Goal: Answer question/provide support: Share knowledge or assist other users

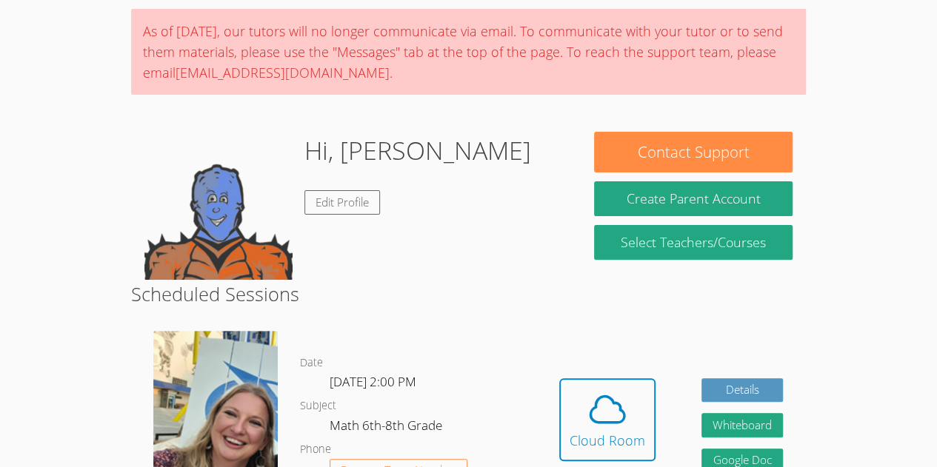
scroll to position [126, 0]
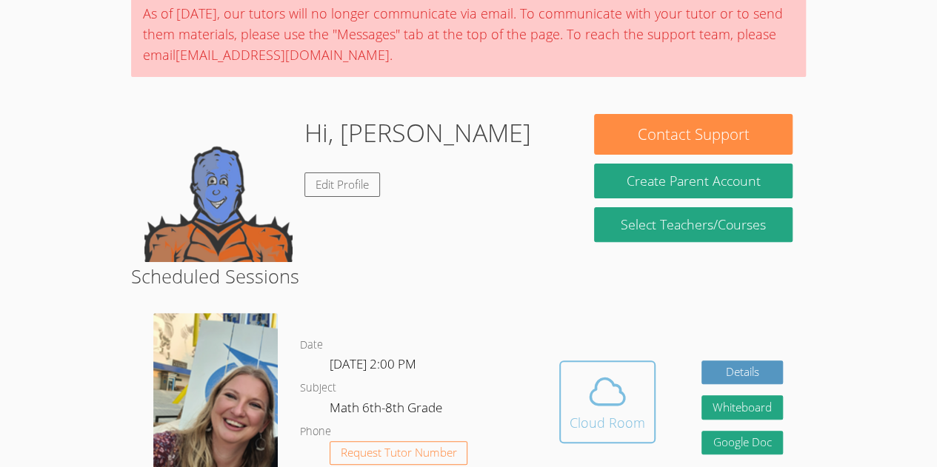
click at [590, 424] on div "Cloud Room" at bounding box center [608, 423] width 76 height 21
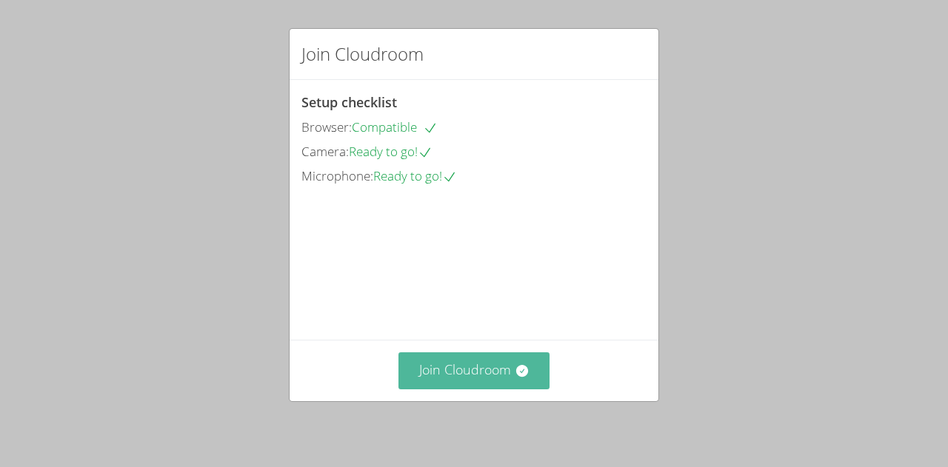
click at [518, 365] on icon at bounding box center [522, 371] width 15 height 15
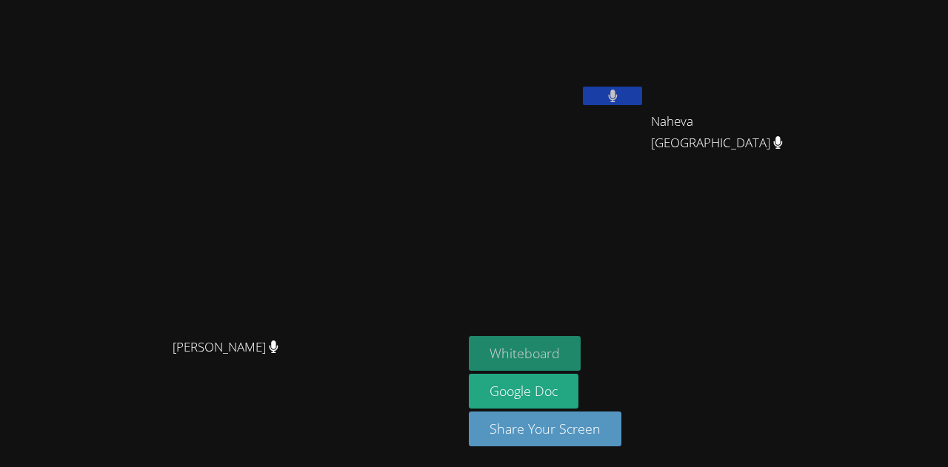
click at [581, 357] on button "Whiteboard" at bounding box center [525, 353] width 112 height 35
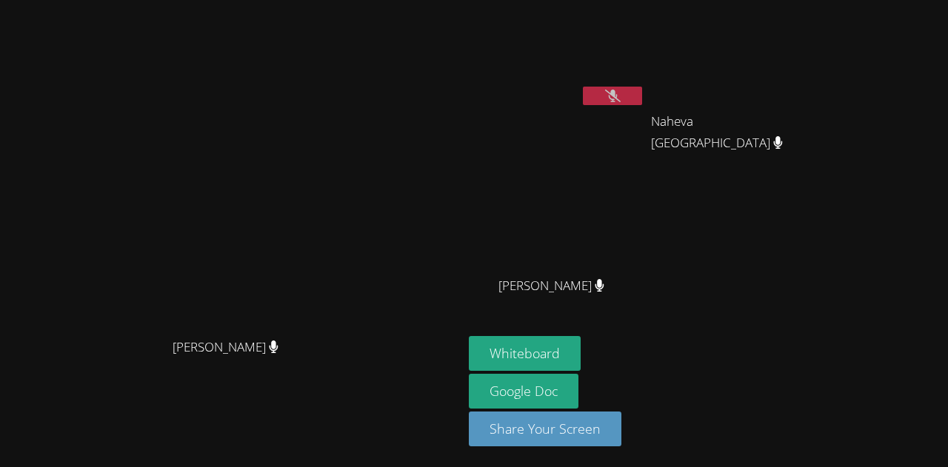
click at [642, 95] on button at bounding box center [612, 96] width 59 height 19
click at [600, 96] on button at bounding box center [612, 96] width 59 height 19
click at [600, 88] on button at bounding box center [612, 96] width 59 height 19
click at [602, 103] on button at bounding box center [612, 96] width 59 height 19
click at [609, 93] on icon at bounding box center [612, 96] width 9 height 13
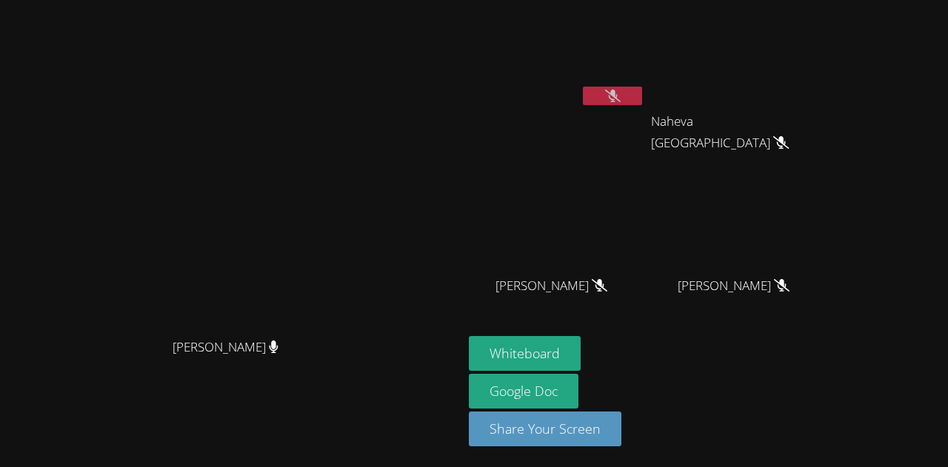
click at [609, 93] on icon at bounding box center [613, 96] width 16 height 13
click at [610, 93] on icon at bounding box center [612, 96] width 9 height 13
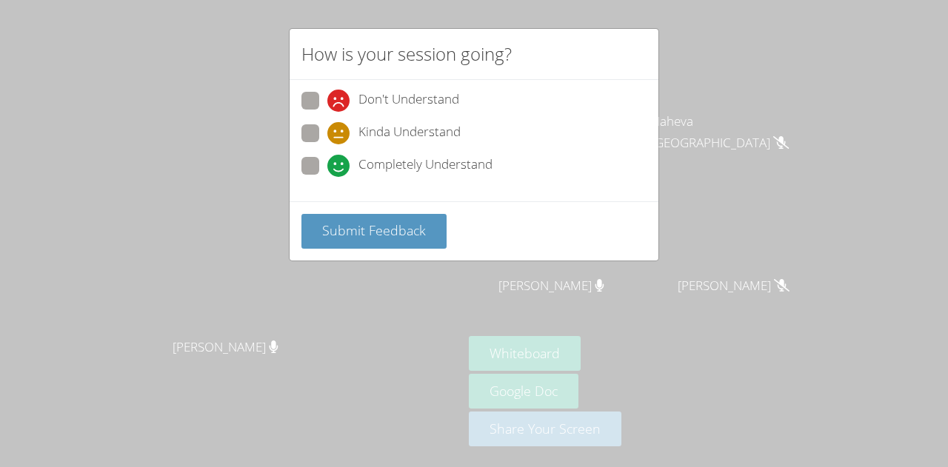
click at [327, 177] on span at bounding box center [327, 177] width 0 height 0
click at [327, 164] on input "Completely Understand" at bounding box center [333, 163] width 13 height 13
radio input "true"
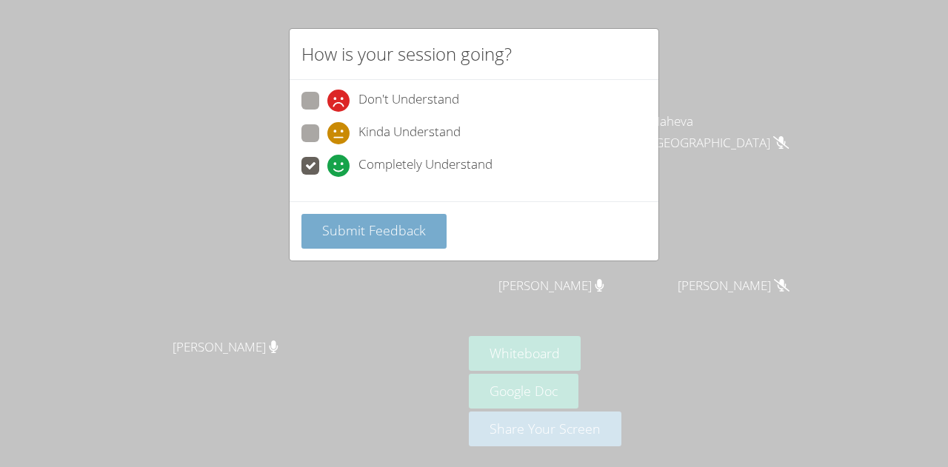
click at [390, 237] on button "Submit Feedback" at bounding box center [374, 231] width 145 height 35
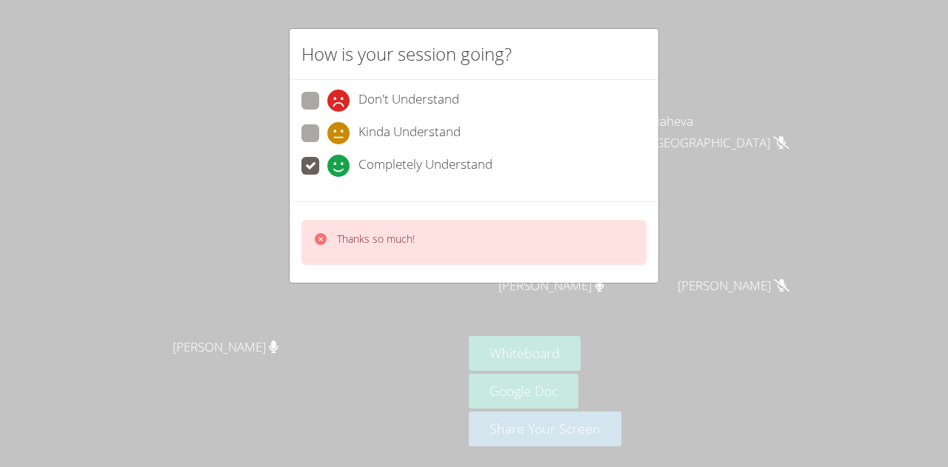
click at [756, 155] on div "How is your session going? Don't Understand Kinda Understand Completely Underst…" at bounding box center [474, 233] width 948 height 467
click at [765, 335] on div "How is your session going? Don't Understand Kinda Understand Completely Underst…" at bounding box center [474, 233] width 948 height 467
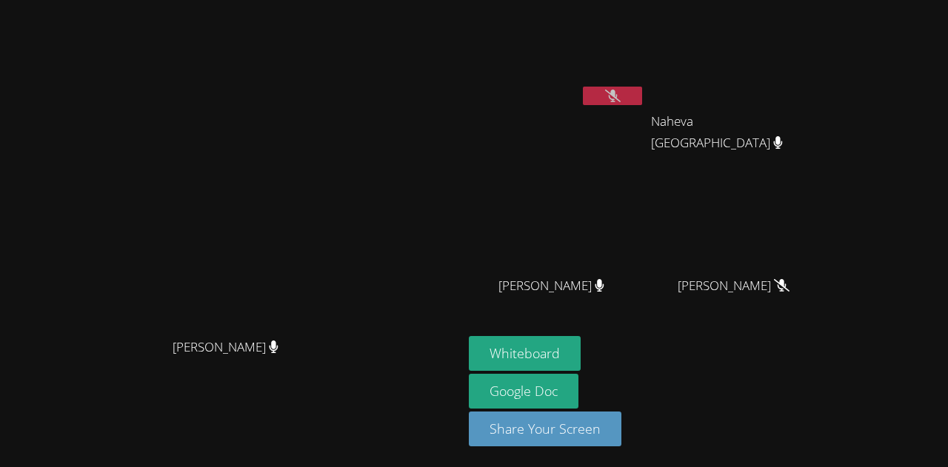
click at [645, 81] on video at bounding box center [557, 55] width 176 height 99
click at [642, 94] on button at bounding box center [612, 96] width 59 height 19
click at [642, 104] on button at bounding box center [612, 96] width 59 height 19
click at [642, 96] on button at bounding box center [612, 96] width 59 height 19
click at [632, 85] on video at bounding box center [557, 55] width 176 height 99
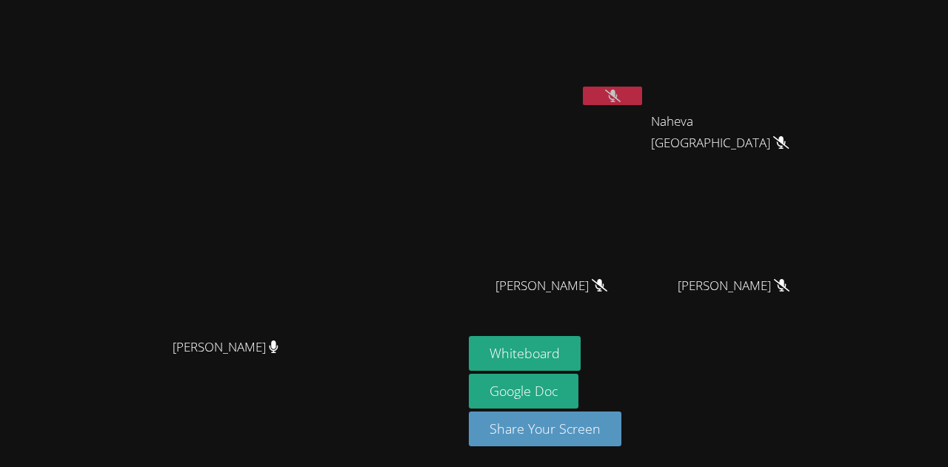
click at [600, 93] on button at bounding box center [612, 96] width 59 height 19
click at [610, 93] on icon at bounding box center [612, 96] width 9 height 13
